Goal: Navigation & Orientation: Find specific page/section

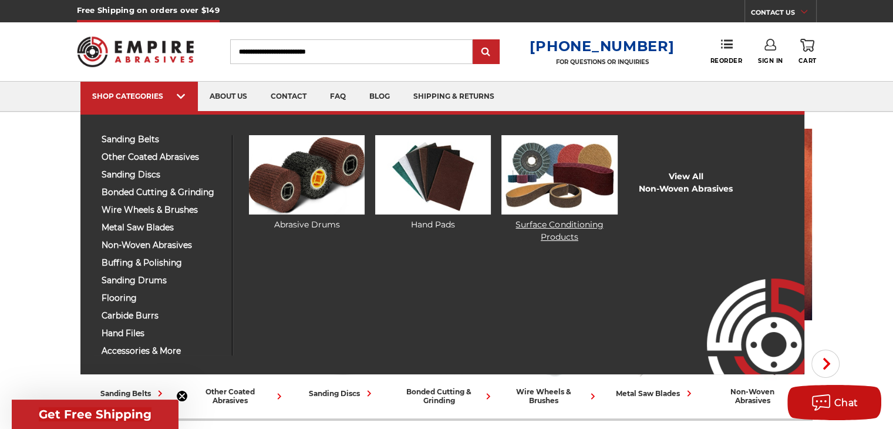
click at [566, 226] on link "Surface Conditioning Products" at bounding box center [560, 189] width 116 height 108
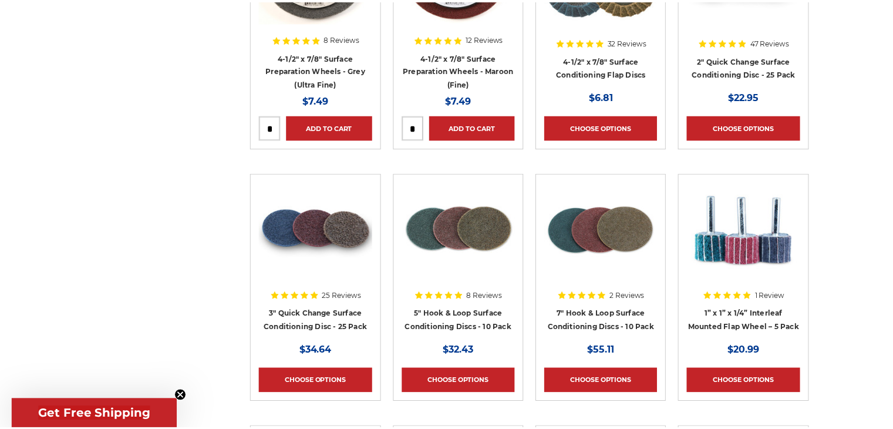
scroll to position [1116, 0]
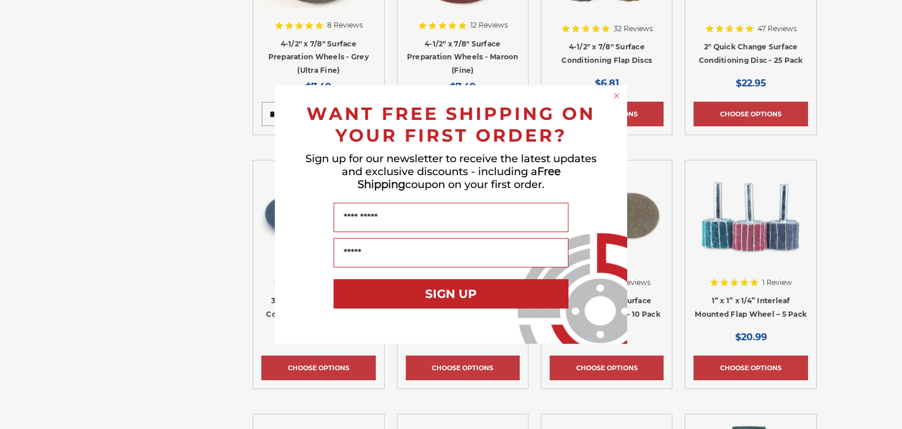
click at [617, 92] on circle "Close dialog" at bounding box center [616, 95] width 11 height 11
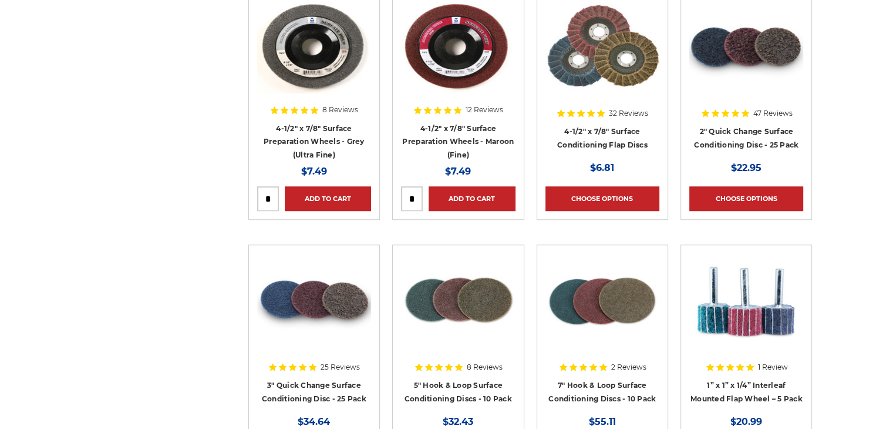
scroll to position [1057, 0]
